Goal: Information Seeking & Learning: Learn about a topic

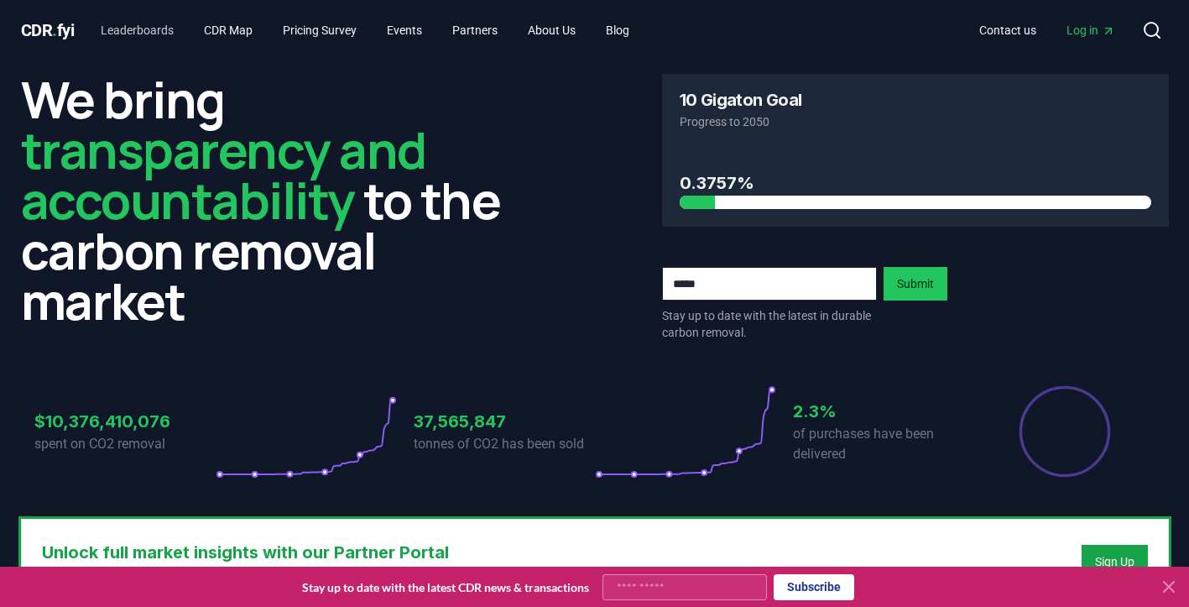
click at [159, 27] on link "Leaderboards" at bounding box center [137, 30] width 100 height 30
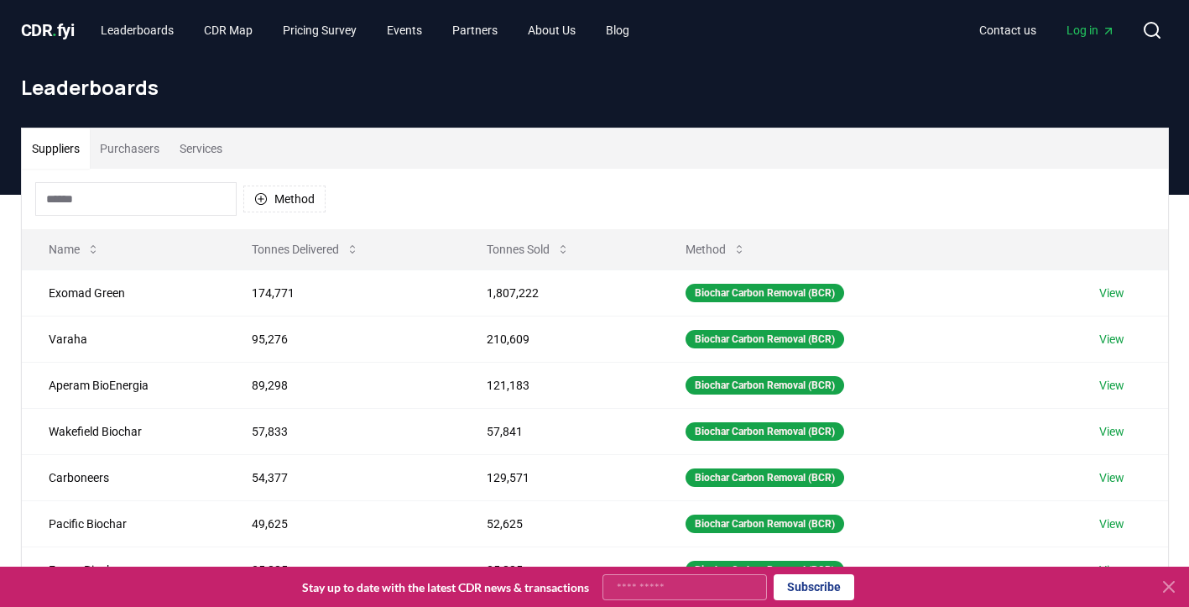
click at [140, 155] on button "Purchasers" at bounding box center [130, 148] width 80 height 40
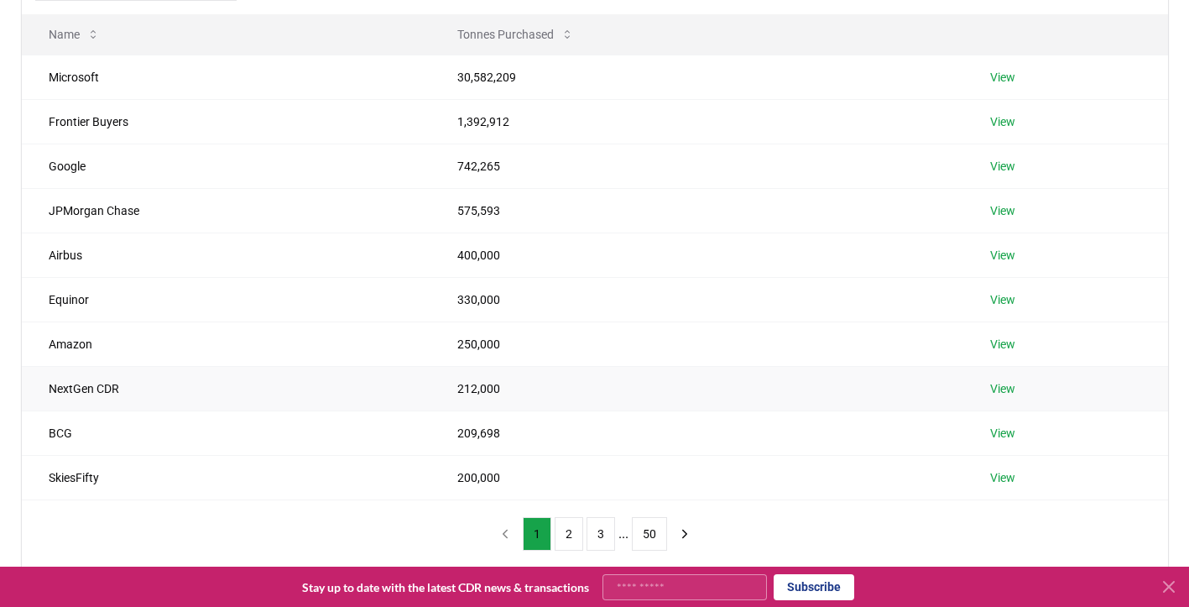
scroll to position [217, 0]
click at [567, 532] on button "2" at bounding box center [569, 532] width 29 height 34
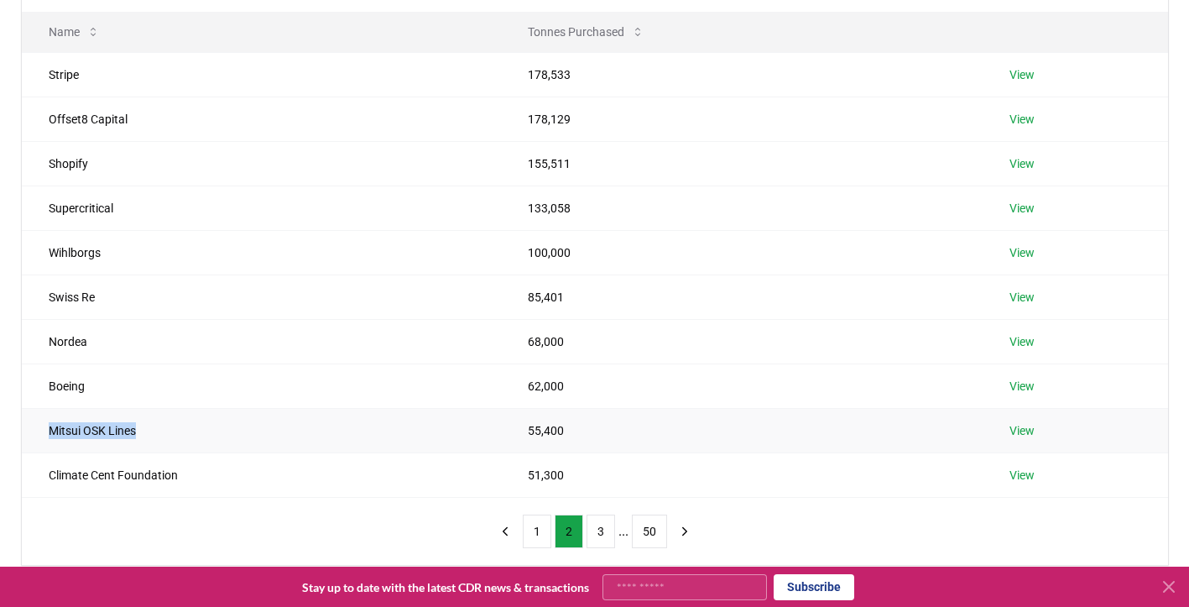
drag, startPoint x: 165, startPoint y: 430, endPoint x: 40, endPoint y: 426, distance: 124.3
click at [39, 427] on td "Mitsui OSK Lines" at bounding box center [261, 430] width 479 height 44
copy td "Mitsui OSK Lines"
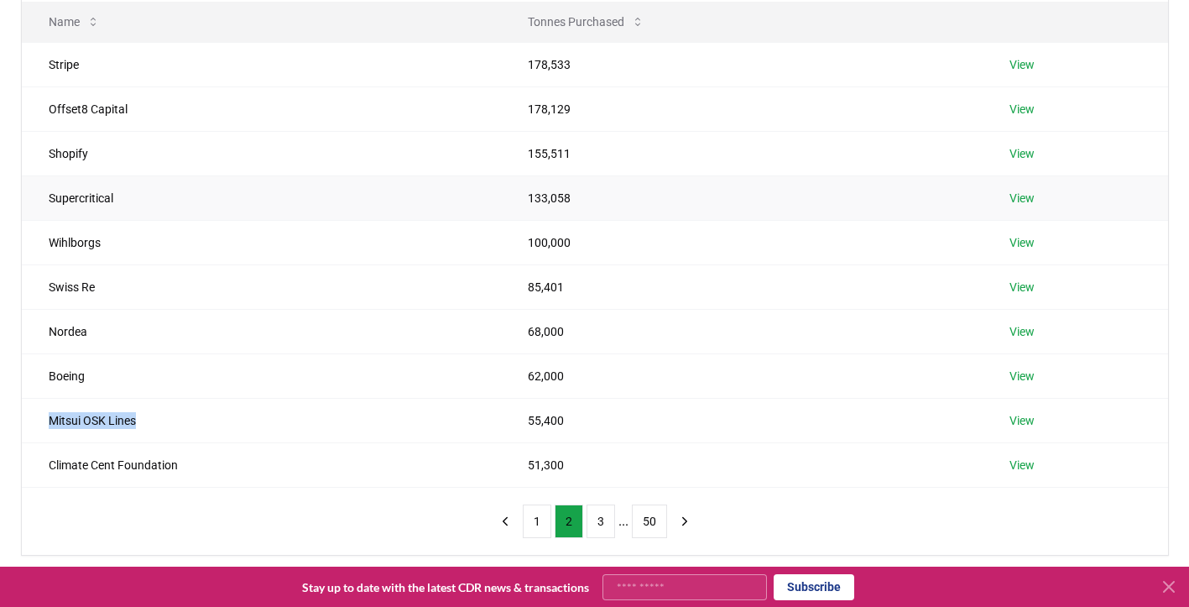
scroll to position [230, 0]
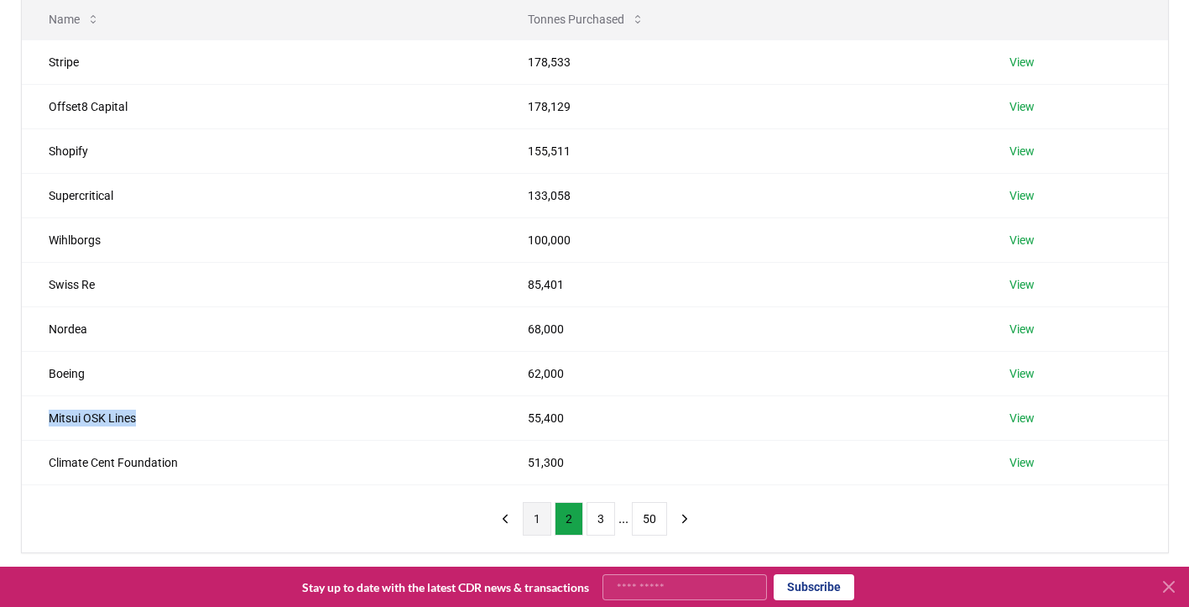
click at [533, 513] on button "1" at bounding box center [537, 519] width 29 height 34
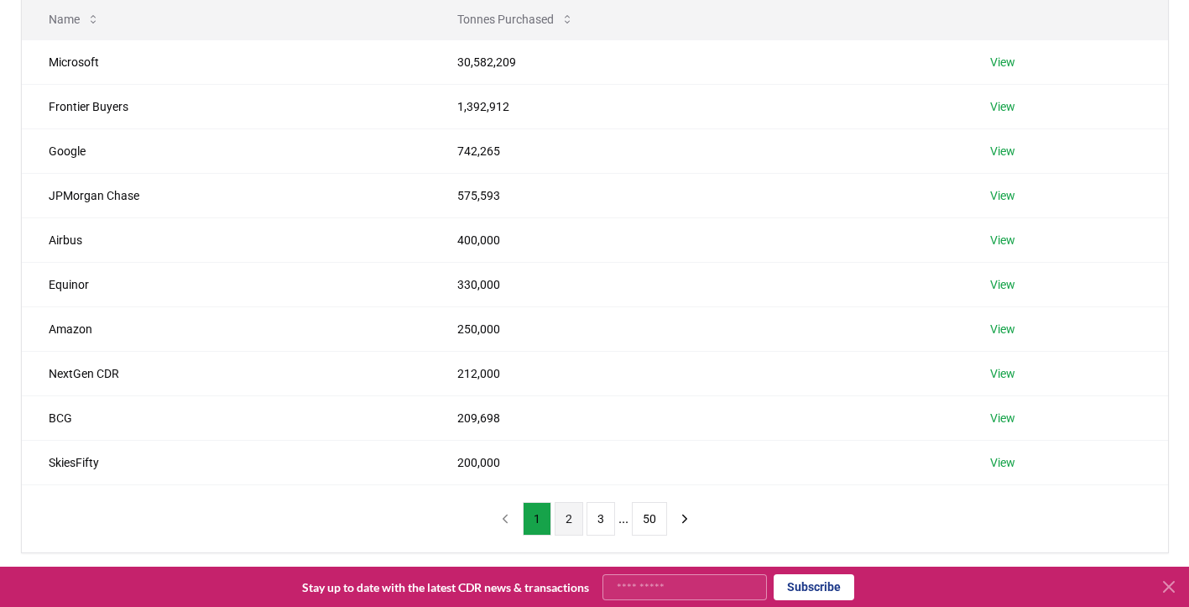
click at [573, 516] on button "2" at bounding box center [569, 519] width 29 height 34
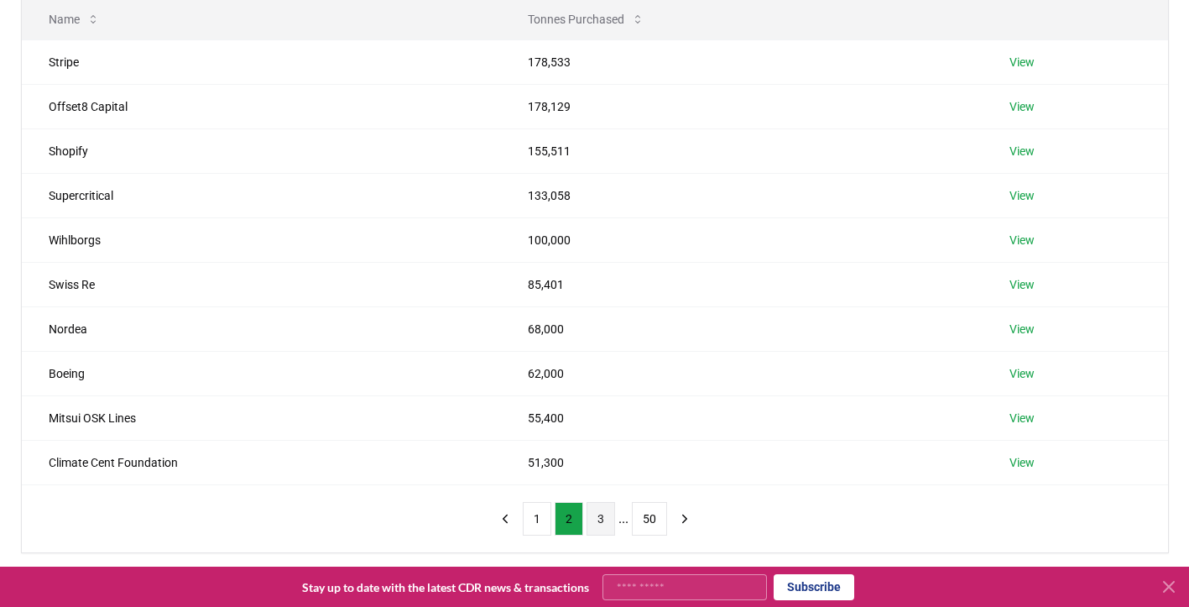
click at [602, 515] on button "3" at bounding box center [601, 519] width 29 height 34
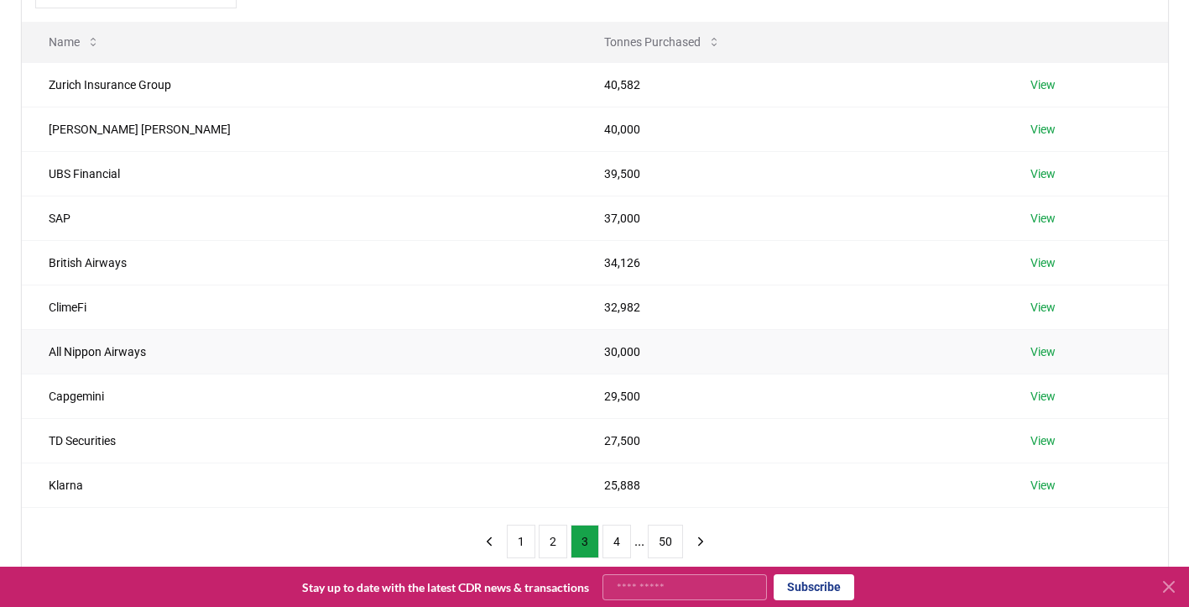
scroll to position [212, 0]
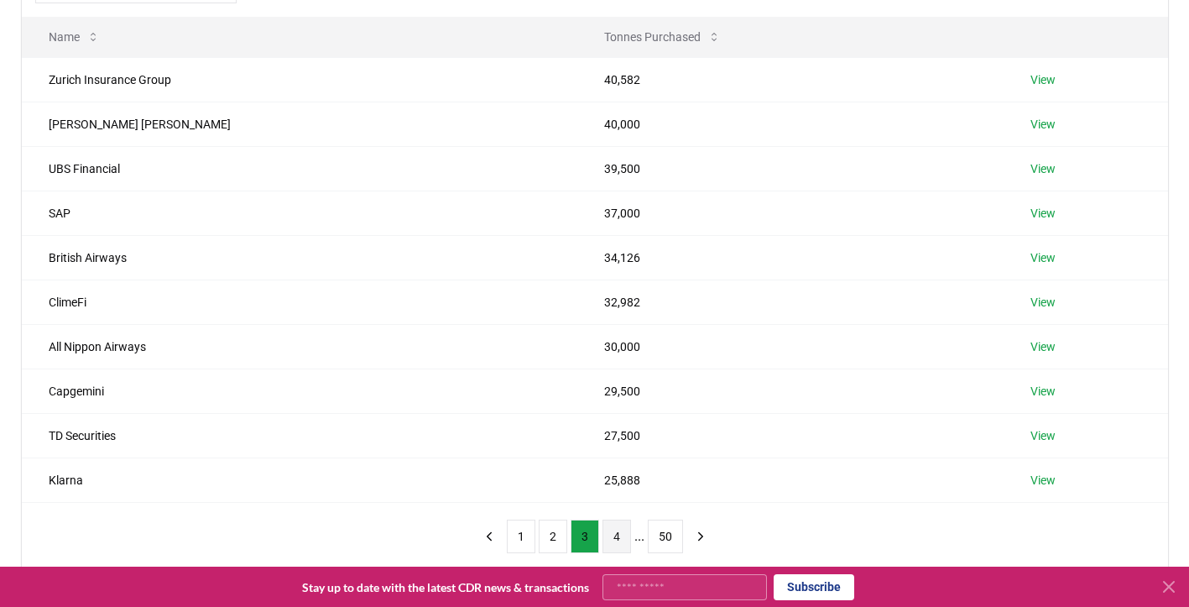
click at [615, 530] on button "4" at bounding box center [617, 537] width 29 height 34
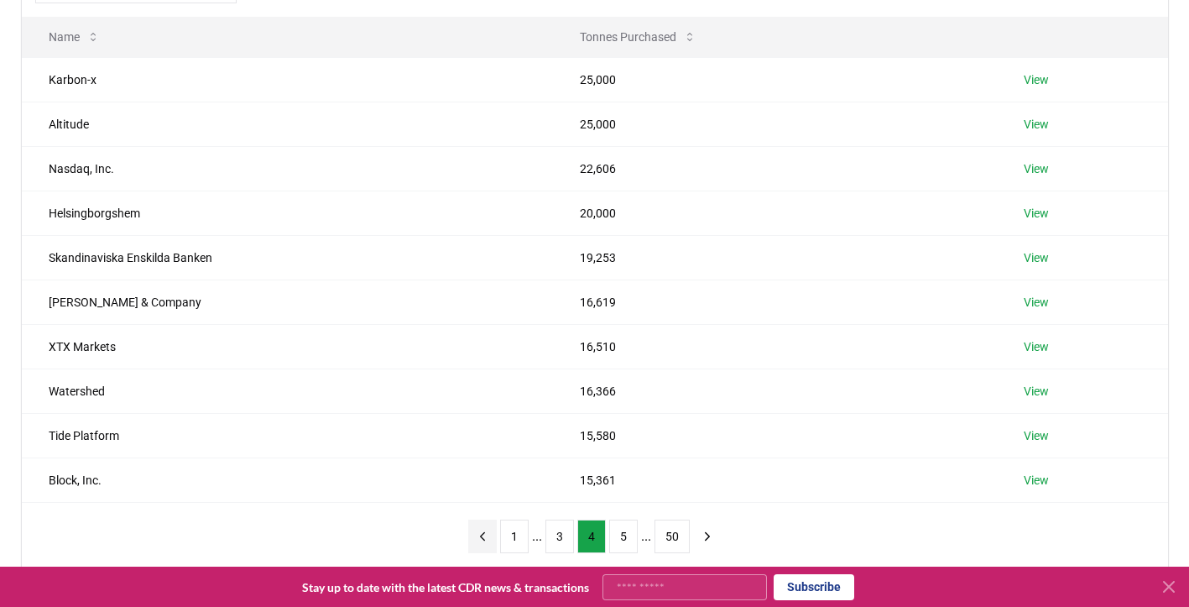
click at [483, 533] on icon "previous page" at bounding box center [482, 536] width 15 height 15
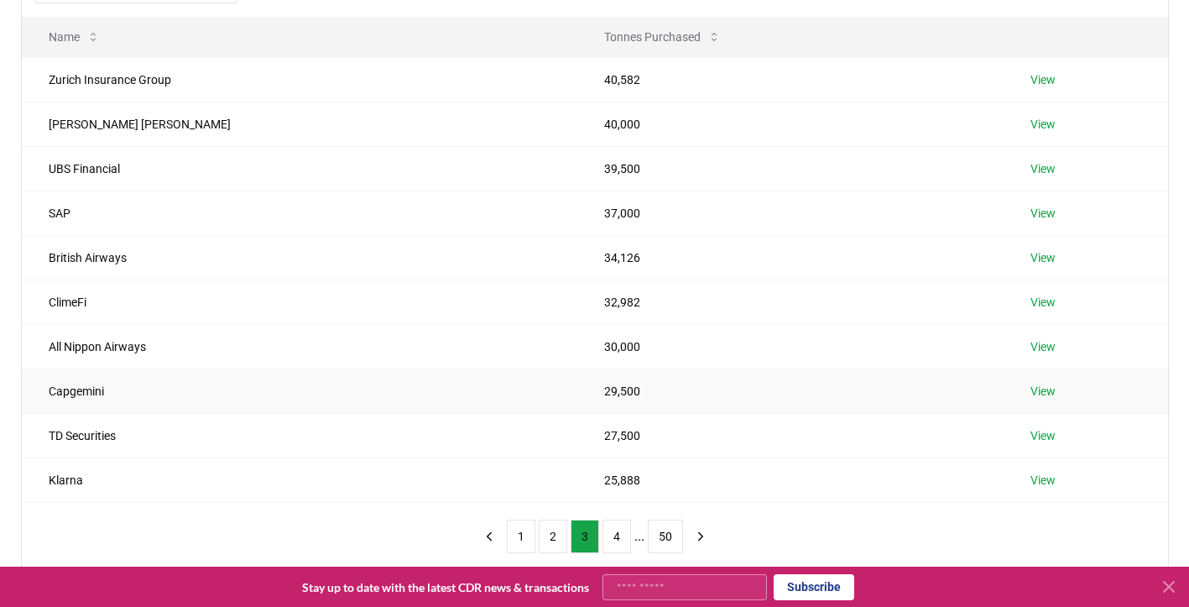
scroll to position [235, 0]
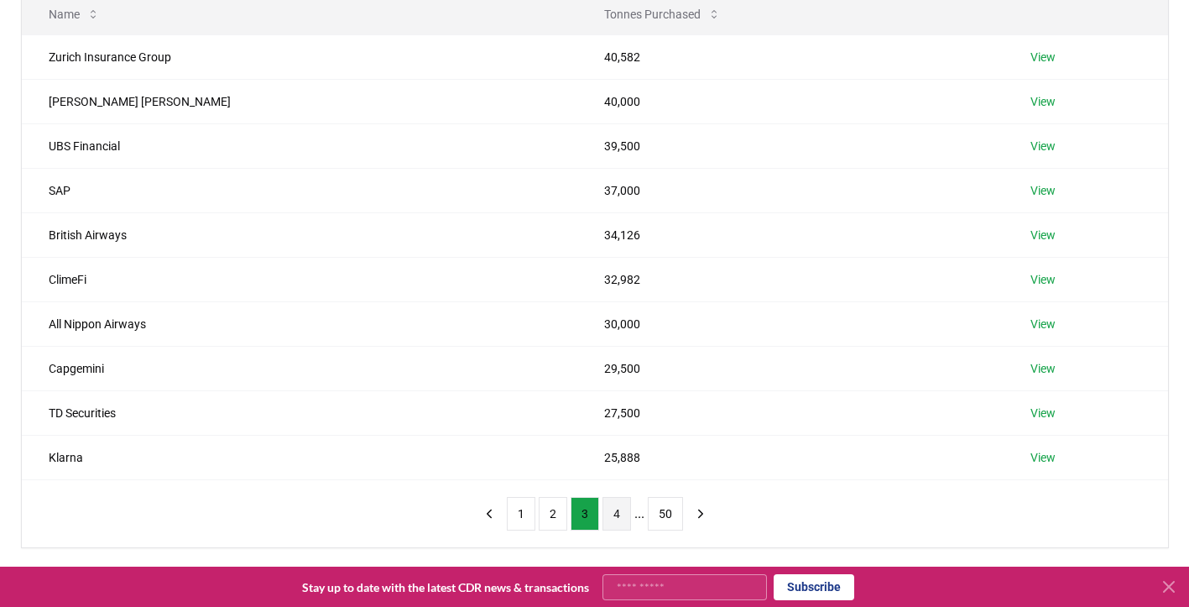
click at [618, 513] on button "4" at bounding box center [617, 514] width 29 height 34
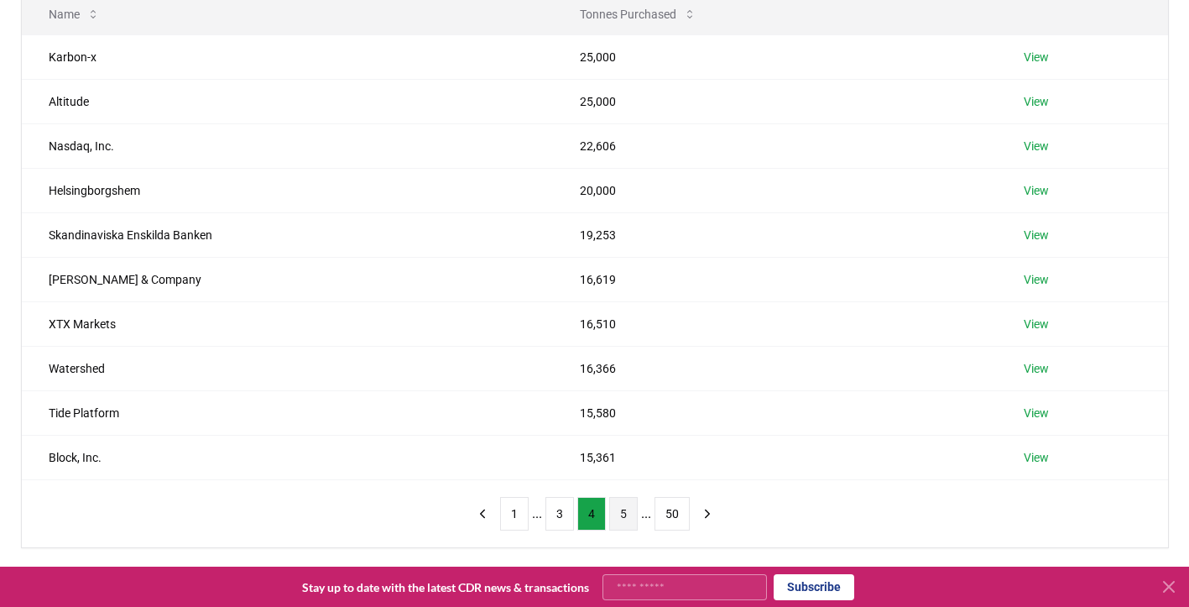
click at [628, 515] on button "5" at bounding box center [623, 514] width 29 height 34
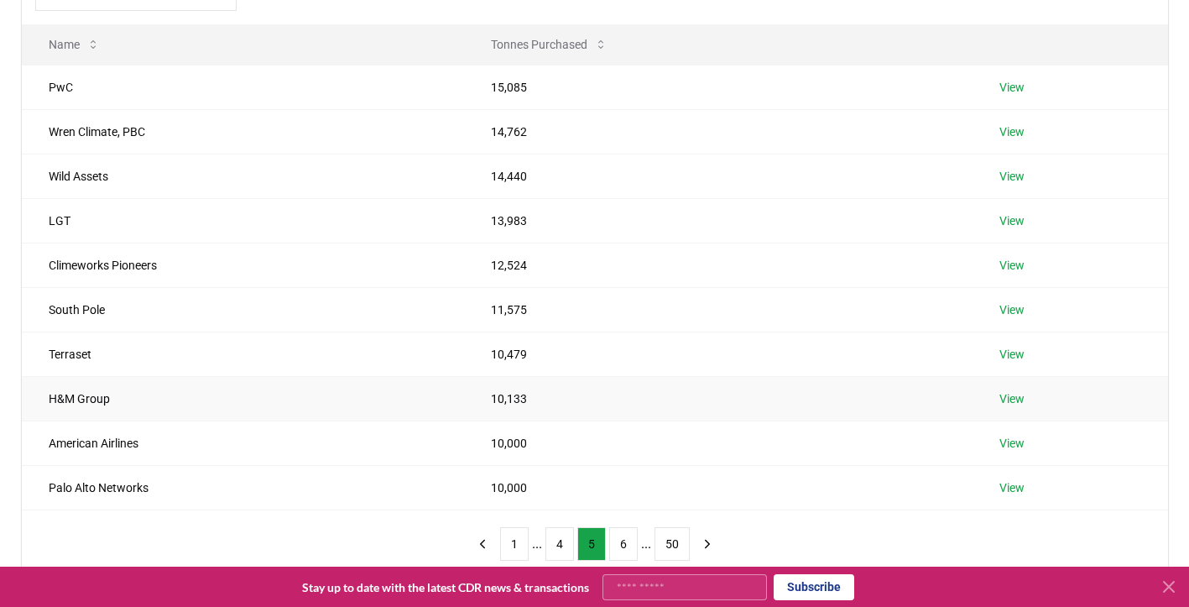
scroll to position [205, 0]
click at [625, 541] on button "6" at bounding box center [623, 544] width 29 height 34
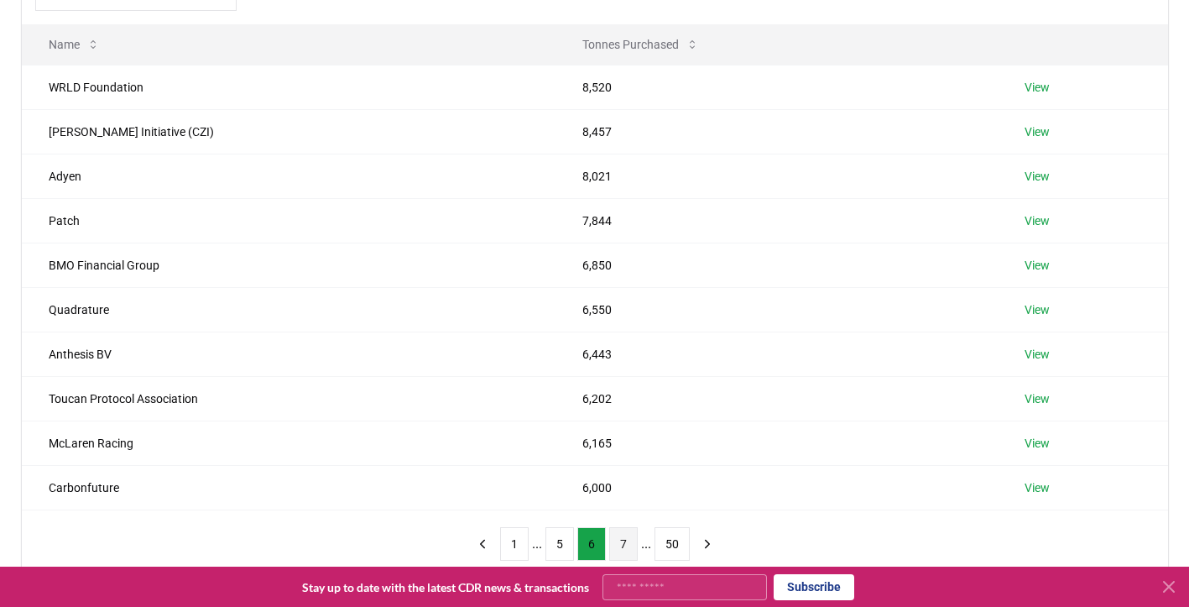
click at [630, 545] on button "7" at bounding box center [623, 544] width 29 height 34
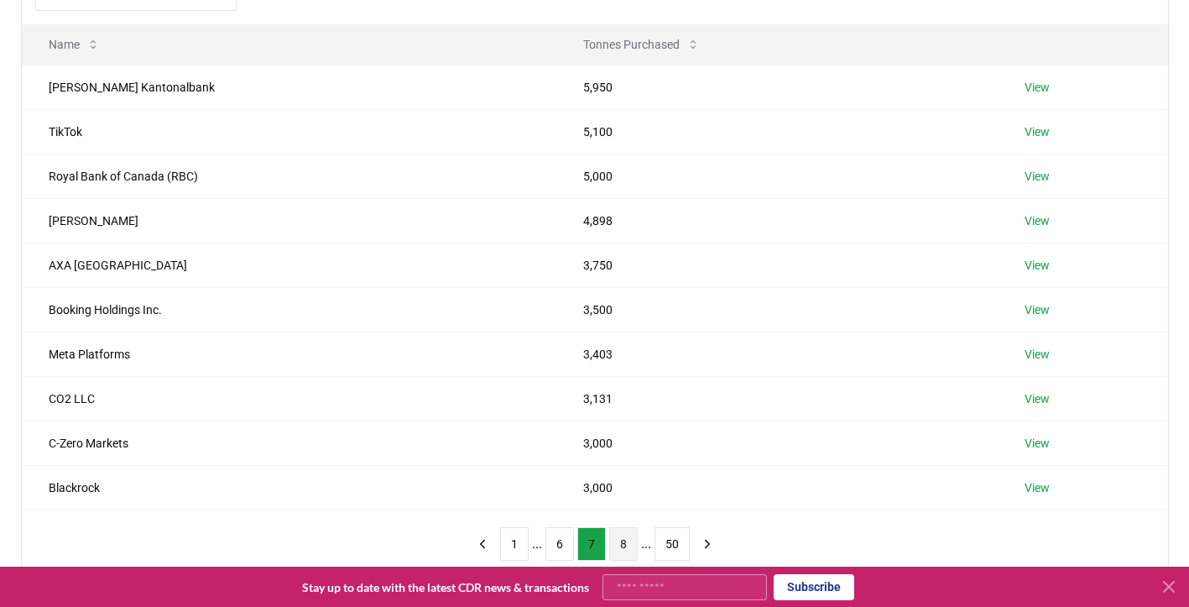
click at [625, 539] on button "8" at bounding box center [623, 544] width 29 height 34
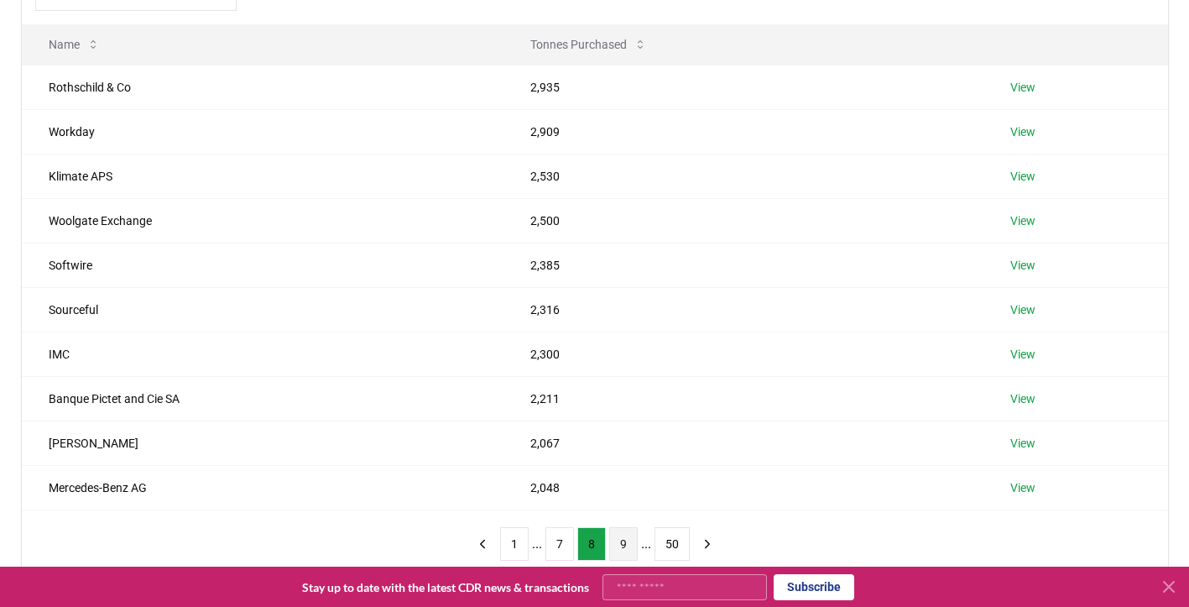
click at [627, 547] on button "9" at bounding box center [623, 544] width 29 height 34
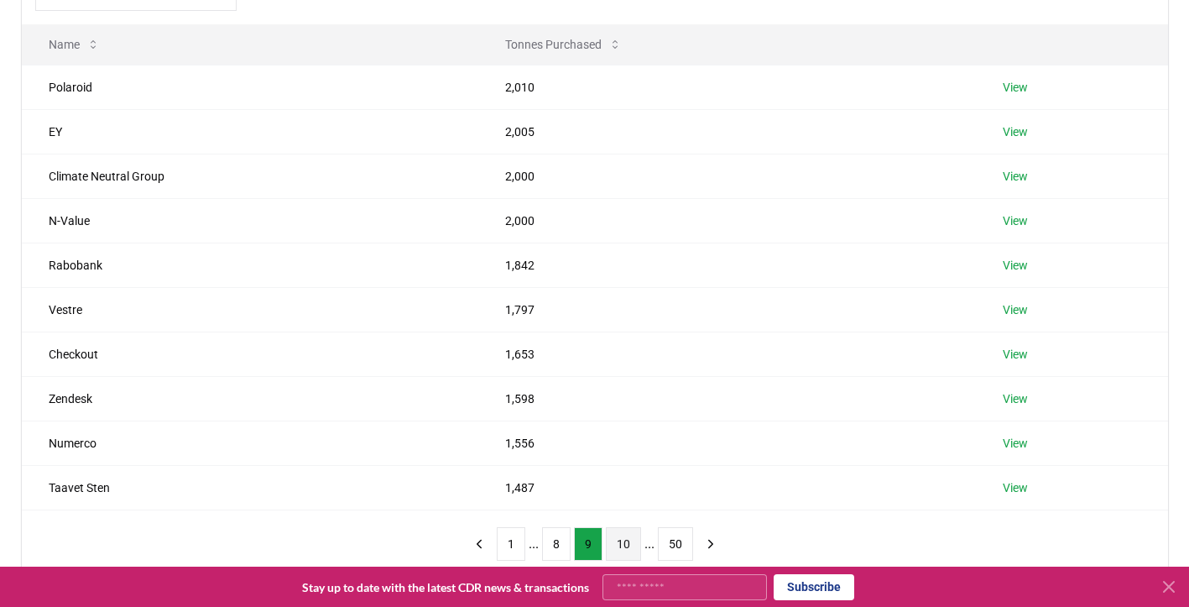
click at [625, 546] on button "10" at bounding box center [623, 544] width 35 height 34
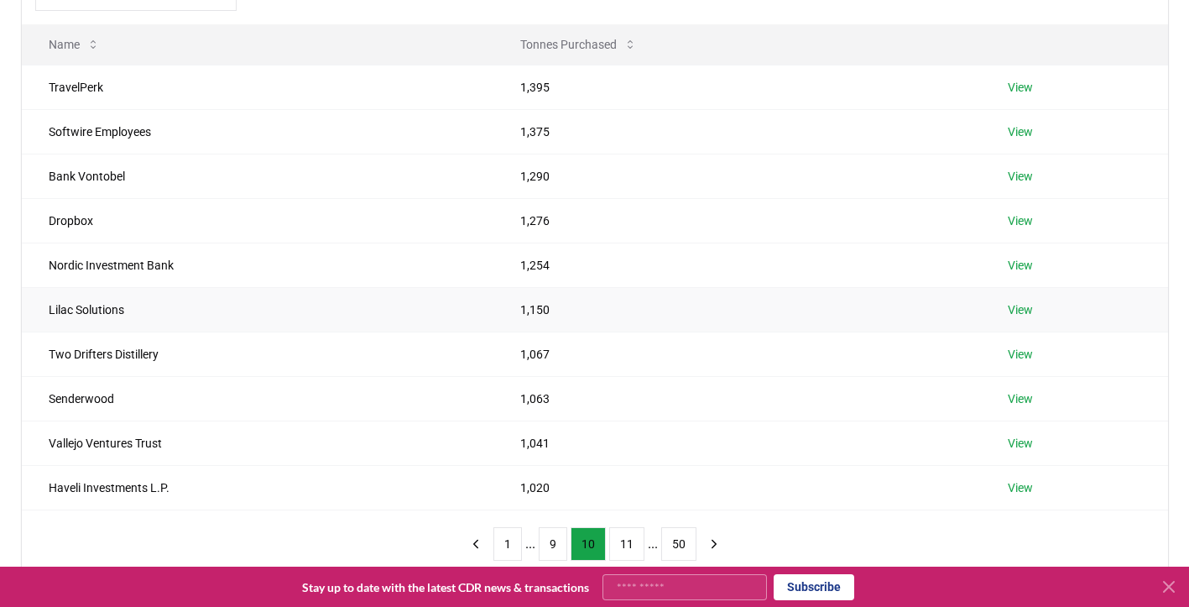
scroll to position [242, 0]
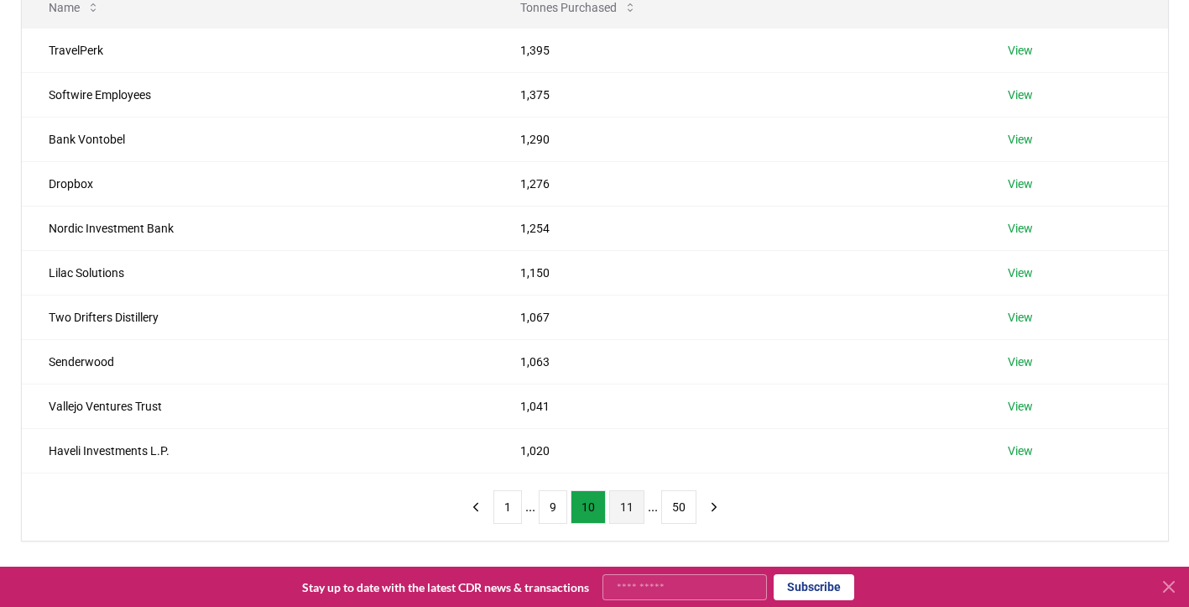
click at [628, 506] on button "11" at bounding box center [626, 507] width 35 height 34
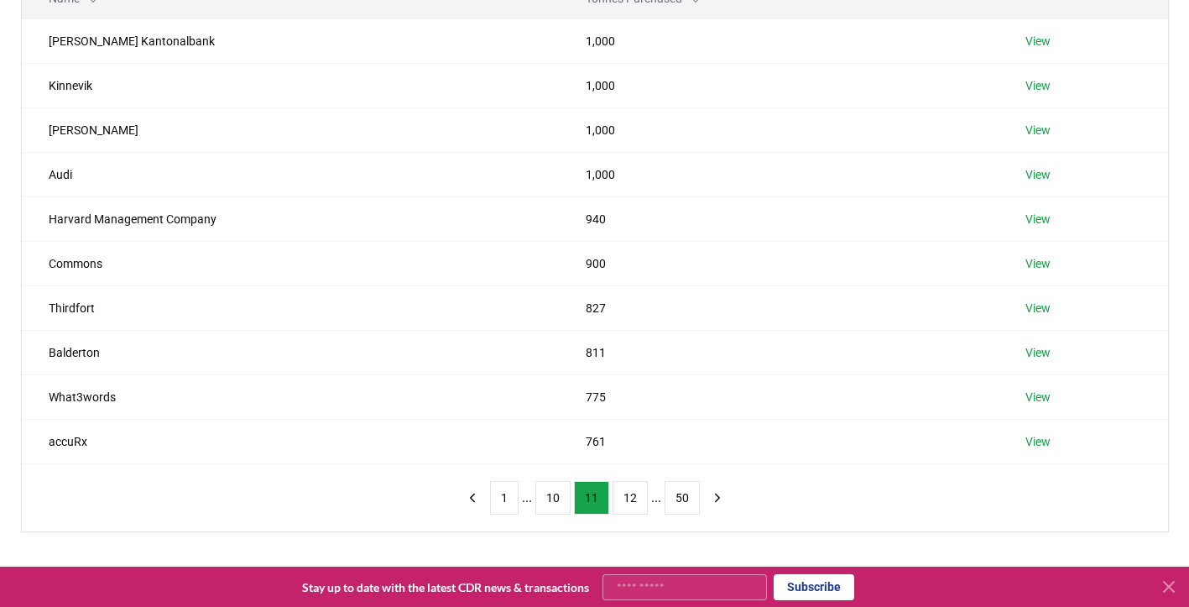
scroll to position [251, 0]
click at [715, 499] on icon "next page" at bounding box center [717, 497] width 15 height 15
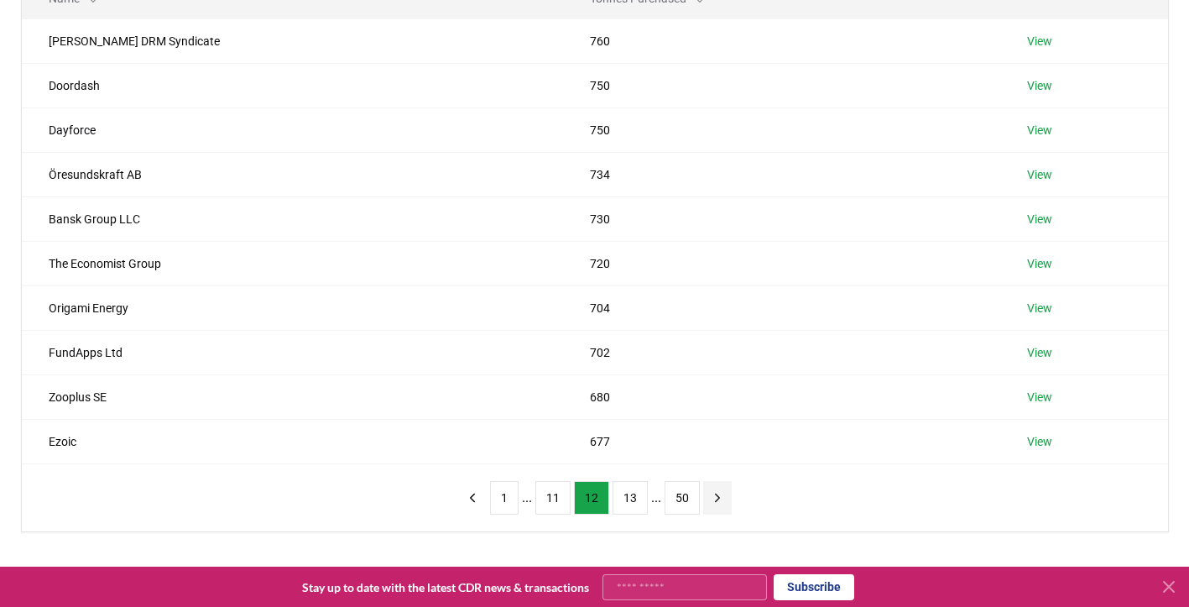
click at [714, 490] on icon "next page" at bounding box center [717, 497] width 15 height 15
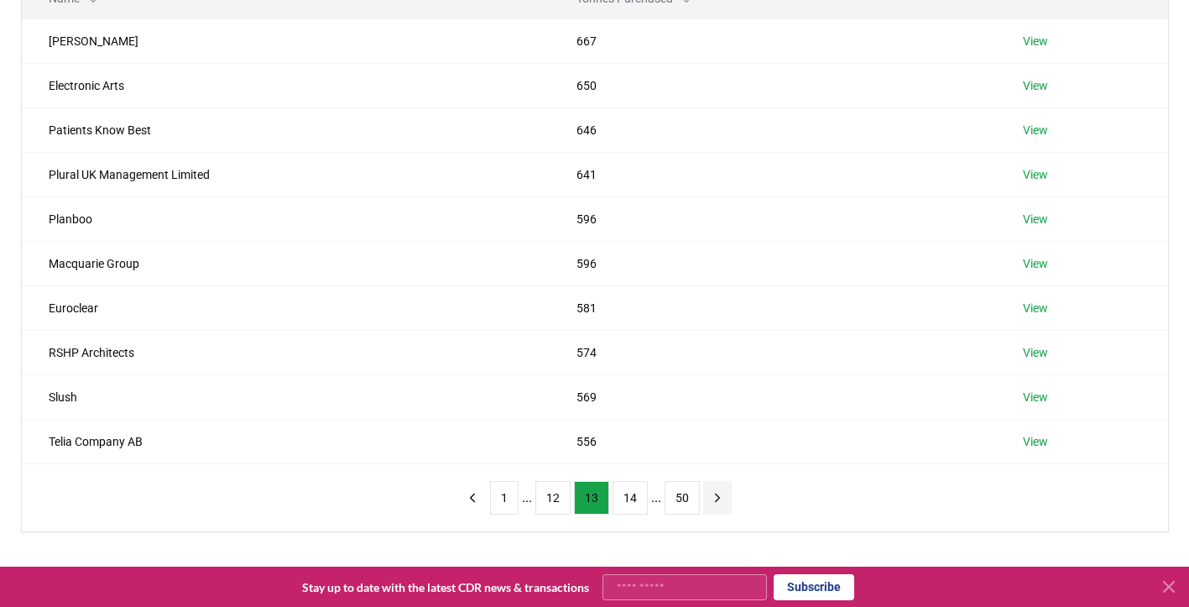
click at [714, 490] on icon "next page" at bounding box center [717, 497] width 15 height 15
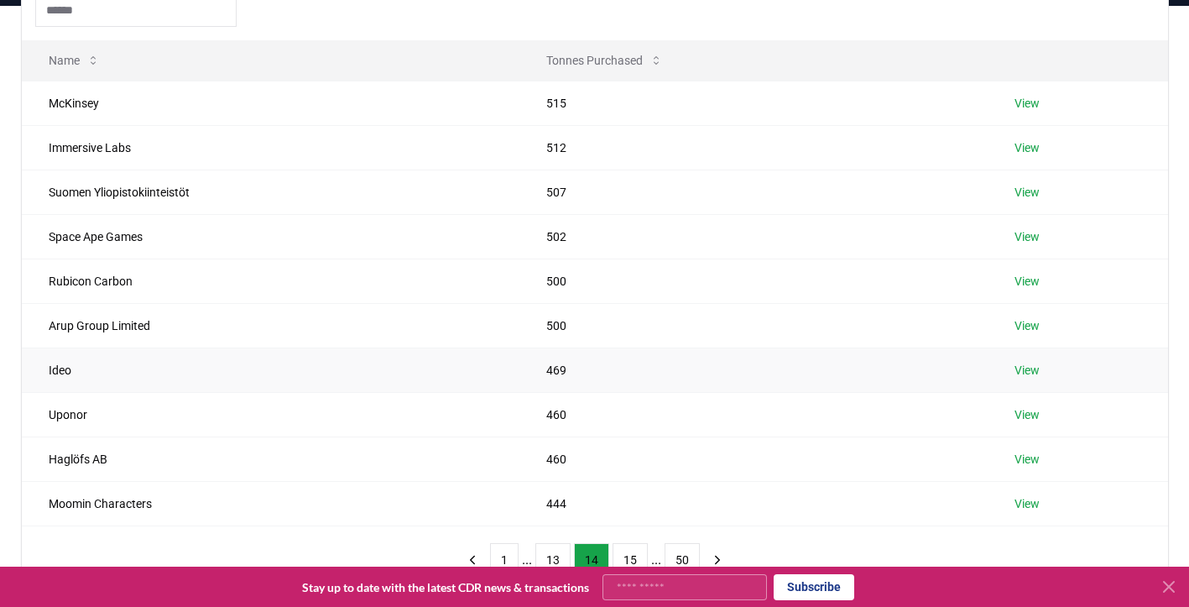
scroll to position [189, 0]
